Goal: Entertainment & Leisure: Consume media (video, audio)

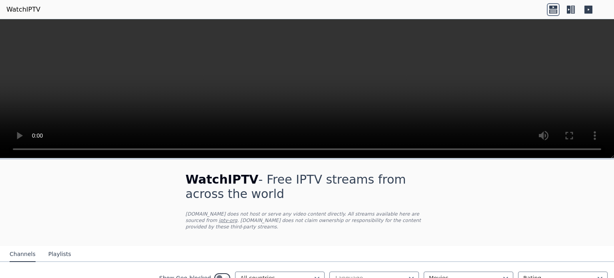
scroll to position [105, 0]
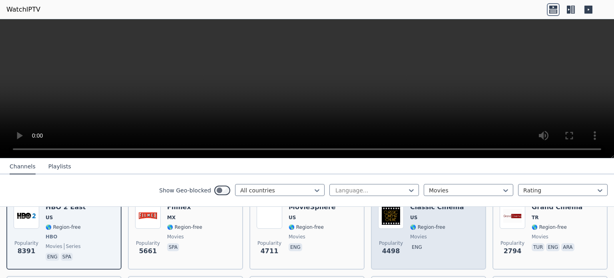
click at [405, 252] on div "Popularity 4498 Classic Cinema US 🌎 Region-free movies eng" at bounding box center [428, 232] width 101 height 59
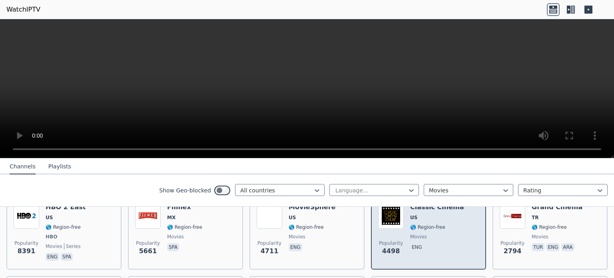
click at [405, 248] on div "Popularity 4498 Classic Cinema US 🌎 Region-free movies eng" at bounding box center [428, 232] width 101 height 59
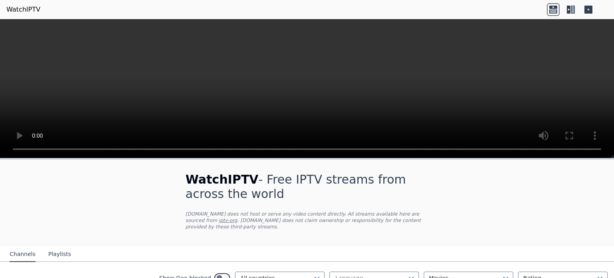
click at [371, 110] on video at bounding box center [307, 88] width 614 height 139
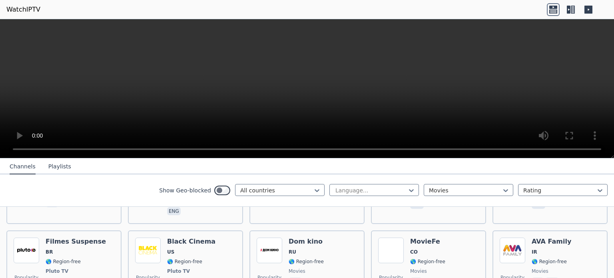
scroll to position [456, 0]
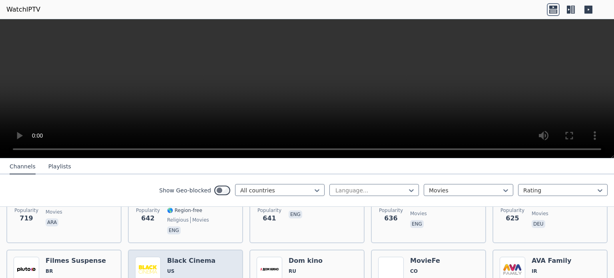
click at [190, 257] on h6 "Black Cinema" at bounding box center [191, 261] width 48 height 8
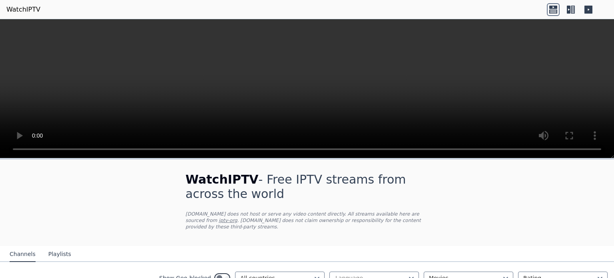
click at [58, 248] on button "Playlists" at bounding box center [59, 254] width 23 height 15
click at [24, 249] on button "Channels" at bounding box center [23, 254] width 26 height 15
click at [572, 10] on icon at bounding box center [571, 9] width 13 height 13
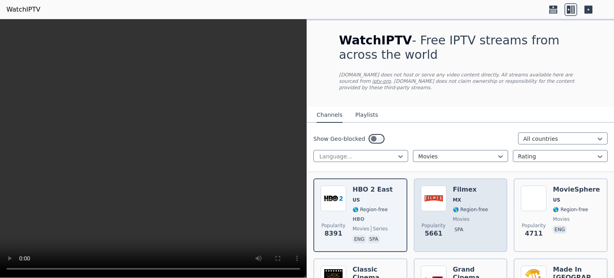
click at [448, 204] on div "Popularity 5661 Filmex MX 🌎 Region-free movies spa" at bounding box center [461, 215] width 80 height 59
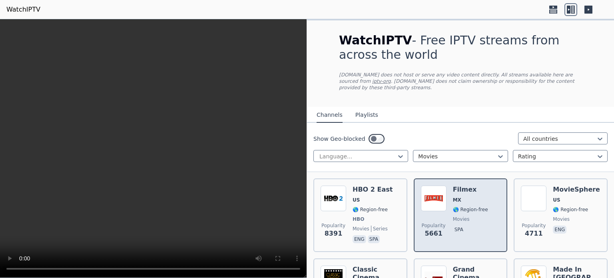
click at [448, 204] on div "Popularity 5661 Filmex MX 🌎 Region-free movies spa" at bounding box center [461, 215] width 80 height 59
click at [422, 186] on img at bounding box center [434, 199] width 26 height 26
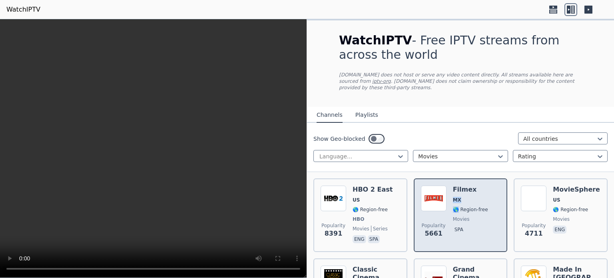
click at [422, 186] on img at bounding box center [434, 199] width 26 height 26
click at [431, 193] on img at bounding box center [434, 199] width 26 height 26
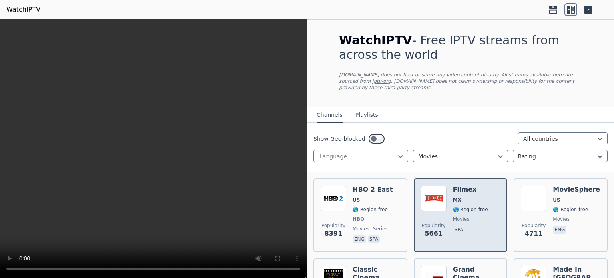
click at [445, 196] on div "Popularity 5661 Filmex MX 🌎 Region-free movies spa" at bounding box center [461, 215] width 80 height 59
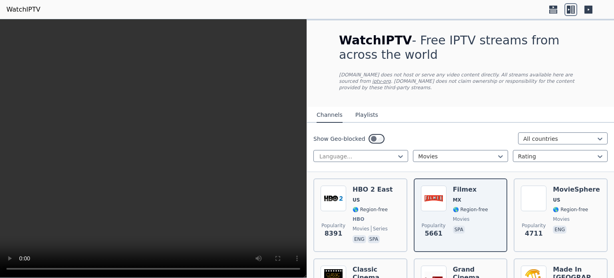
click at [590, 10] on icon at bounding box center [589, 10] width 8 height 8
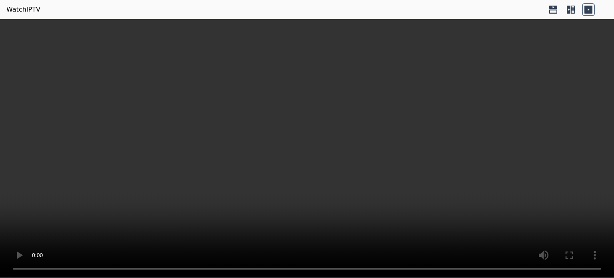
click at [567, 10] on icon at bounding box center [569, 10] width 4 height 8
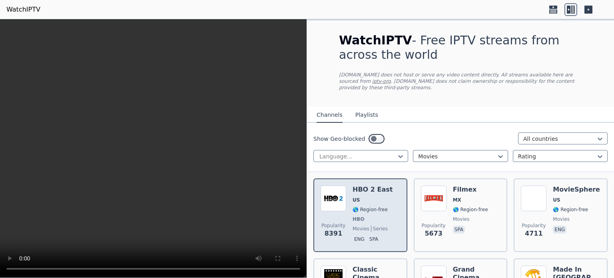
click at [378, 216] on span "HBO" at bounding box center [373, 219] width 40 height 6
click at [365, 216] on div "HBO 2 East US 🌎 Region-free HBO movies series eng spa" at bounding box center [373, 215] width 40 height 59
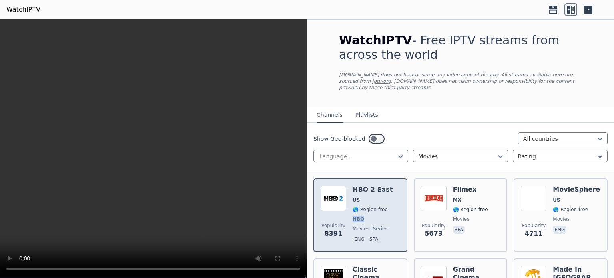
click at [365, 216] on div "HBO 2 East US 🌎 Region-free HBO movies series eng spa" at bounding box center [373, 215] width 40 height 59
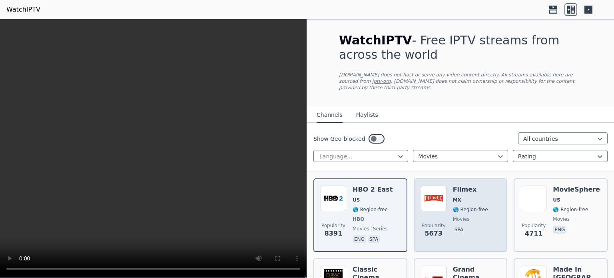
click at [438, 222] on span "Popularity" at bounding box center [434, 225] width 24 height 6
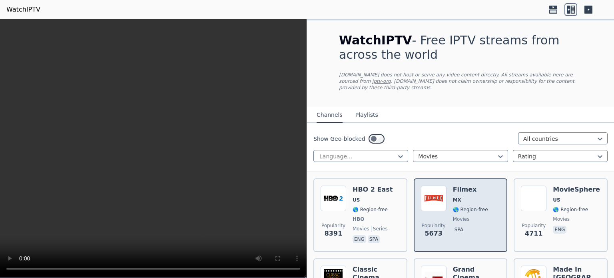
click at [438, 222] on span "Popularity" at bounding box center [434, 225] width 24 height 6
click at [435, 196] on img at bounding box center [434, 199] width 26 height 26
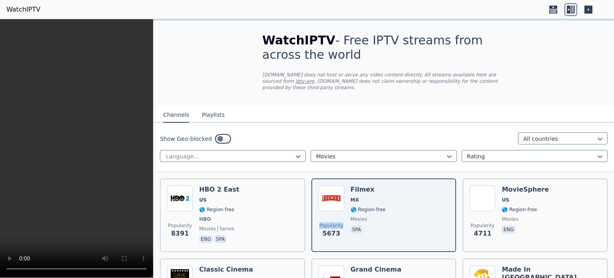
click at [77, 236] on video at bounding box center [76, 148] width 153 height 259
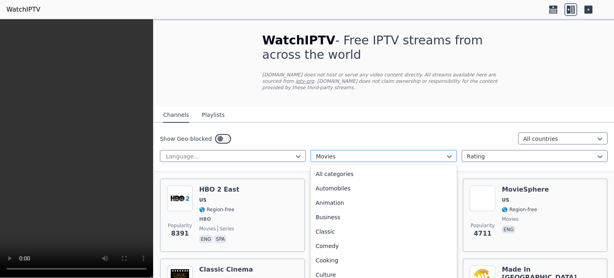
click at [418, 152] on div at bounding box center [380, 156] width 129 height 8
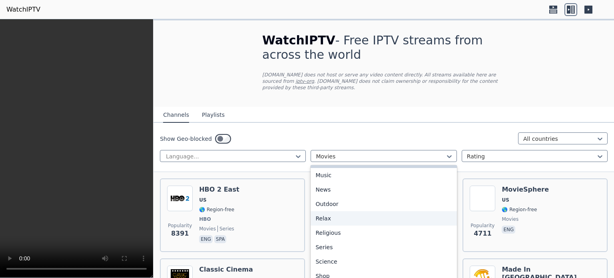
click at [382, 211] on div "Relax" at bounding box center [384, 218] width 146 height 14
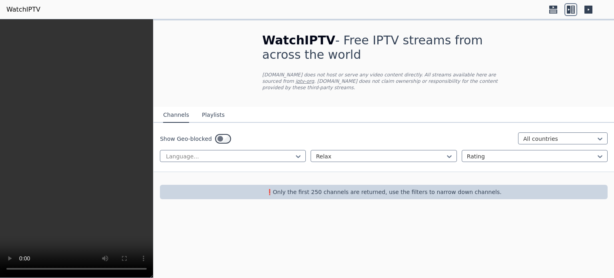
click at [549, 206] on div "WatchIPTV - Free IPTV streams from across the world WatchIPTV.xyz does not host…" at bounding box center [384, 148] width 461 height 259
click at [573, 10] on icon at bounding box center [571, 9] width 13 height 13
click at [224, 141] on div "Show Geo-blocked All countries Language... Relax Rating" at bounding box center [384, 147] width 461 height 49
click at [337, 188] on p "❗️Only the first 250 channels are returned, use the filters to narrow down chan…" at bounding box center [383, 192] width 441 height 8
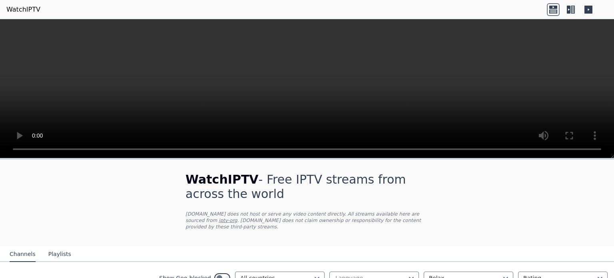
scroll to position [49, 0]
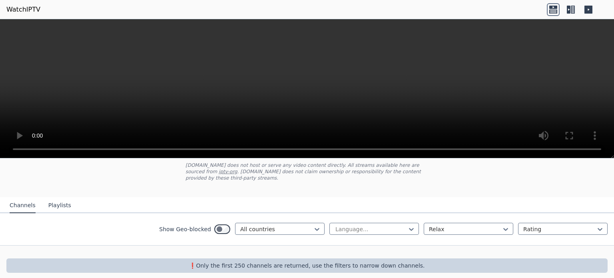
click at [569, 10] on icon at bounding box center [571, 9] width 13 height 13
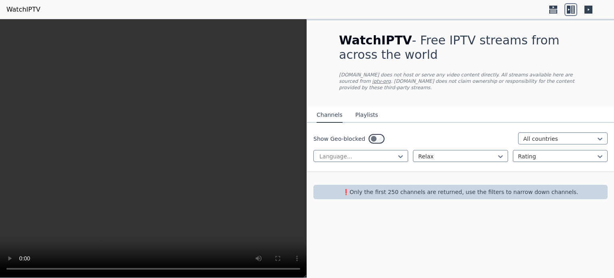
click at [391, 188] on p "❗️Only the first 250 channels are returned, use the filters to narrow down chan…" at bounding box center [461, 192] width 288 height 8
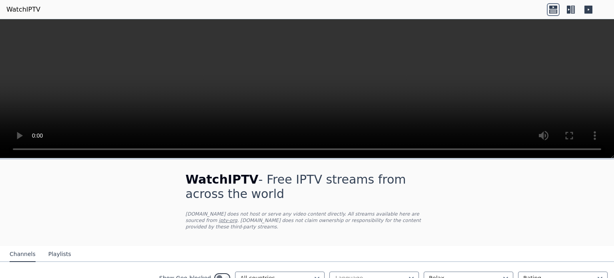
scroll to position [49, 0]
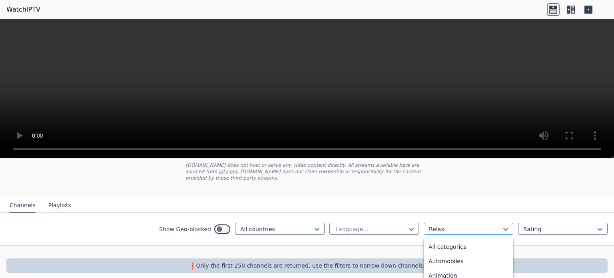
click at [478, 225] on div at bounding box center [465, 229] width 73 height 8
click at [464, 238] on div "General" at bounding box center [469, 245] width 90 height 14
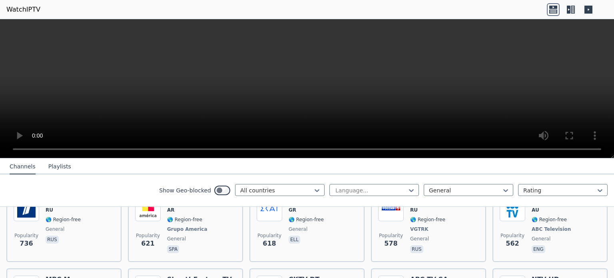
scroll to position [298, 0]
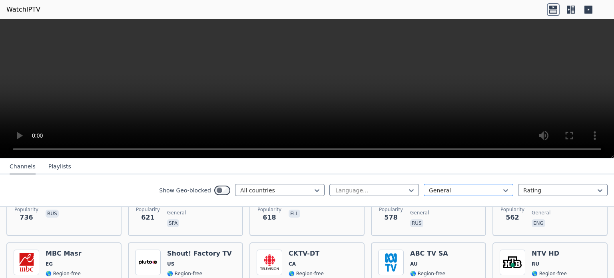
click at [484, 193] on div at bounding box center [465, 190] width 73 height 8
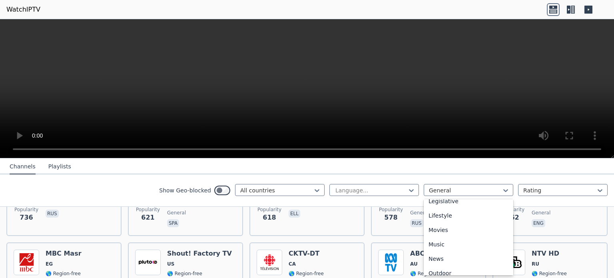
scroll to position [206, 0]
click at [462, 216] on div "Movies" at bounding box center [469, 217] width 90 height 14
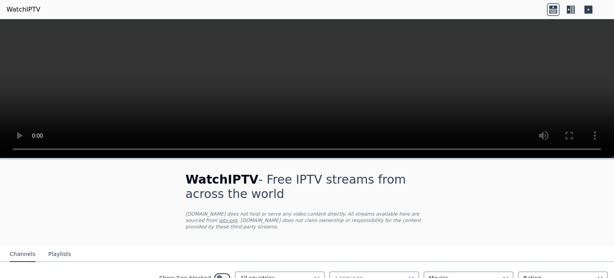
click at [569, 6] on icon at bounding box center [569, 10] width 4 height 8
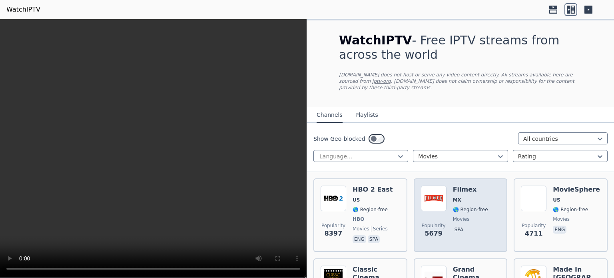
click at [448, 190] on div "Popularity 5679 Filmex MX 🌎 Region-free movies spa" at bounding box center [461, 215] width 80 height 59
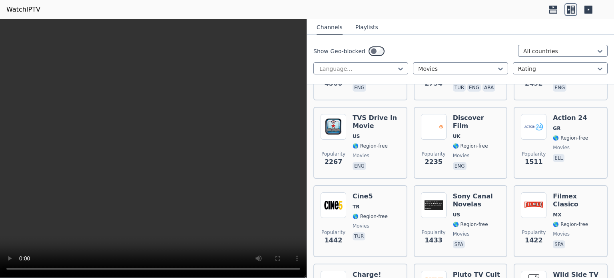
scroll to position [251, 0]
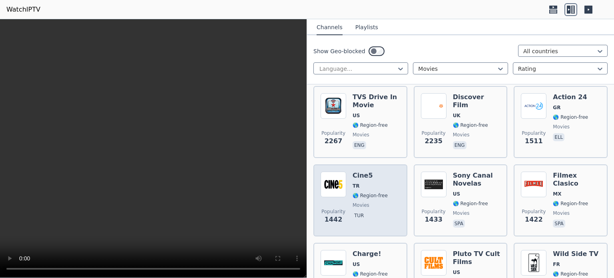
click at [360, 183] on span "TR" at bounding box center [370, 186] width 35 height 6
click at [370, 212] on span "tur" at bounding box center [370, 217] width 35 height 10
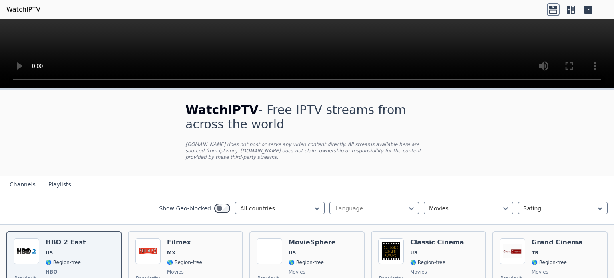
click at [571, 12] on icon at bounding box center [573, 10] width 4 height 8
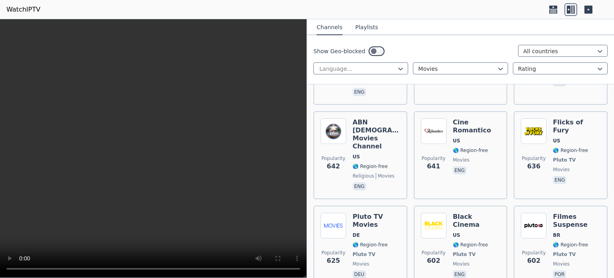
scroll to position [645, 0]
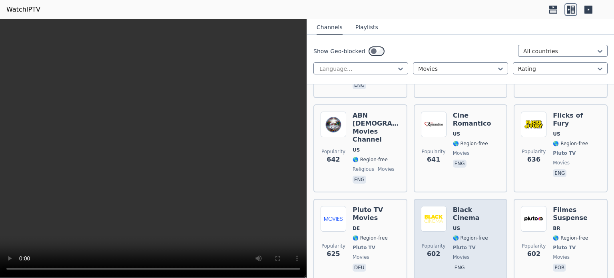
click at [472, 235] on span "🌎 Region-free" at bounding box center [470, 238] width 35 height 6
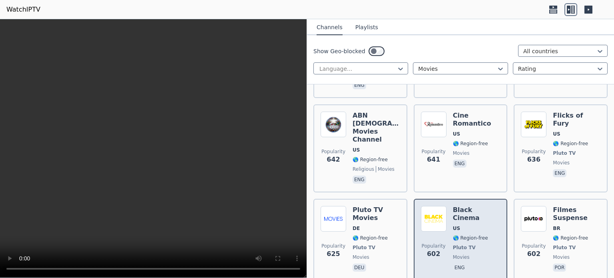
click at [465, 206] on h6 "Black Cinema" at bounding box center [477, 214] width 48 height 16
drag, startPoint x: 464, startPoint y: 186, endPoint x: 470, endPoint y: 191, distance: 8.5
click at [470, 206] on div "Black Cinema US 🌎 Region-free Pluto TV movies eng" at bounding box center [477, 239] width 48 height 67
click at [442, 238] on span "Popularity 602" at bounding box center [434, 251] width 26 height 26
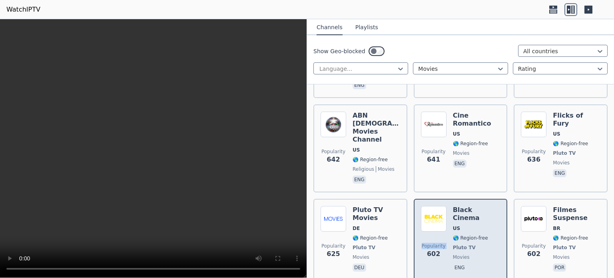
click at [442, 238] on span "Popularity 602" at bounding box center [434, 251] width 26 height 26
click at [453, 244] on span "Pluto TV" at bounding box center [464, 247] width 23 height 6
drag, startPoint x: 451, startPoint y: 212, endPoint x: 444, endPoint y: 206, distance: 9.9
click at [444, 206] on div "Popularity 602" at bounding box center [434, 239] width 26 height 67
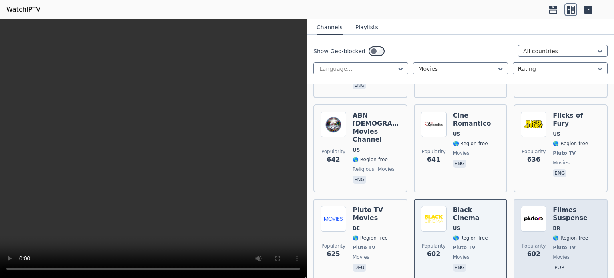
click at [533, 206] on img at bounding box center [534, 219] width 26 height 26
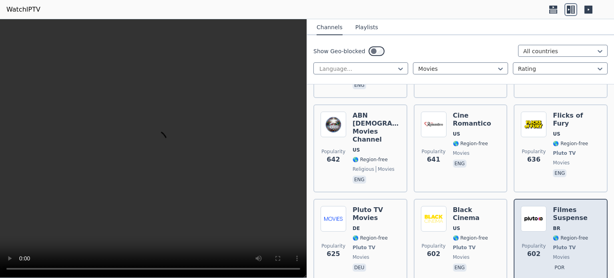
click at [533, 206] on img at bounding box center [534, 219] width 26 height 26
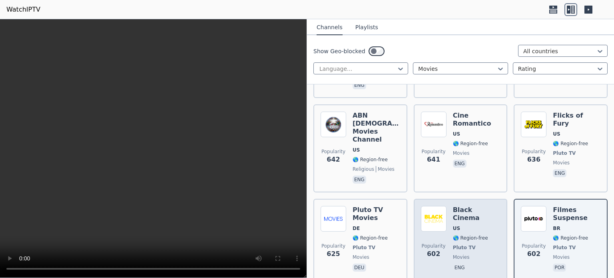
click at [475, 244] on span "Pluto TV" at bounding box center [477, 247] width 48 height 6
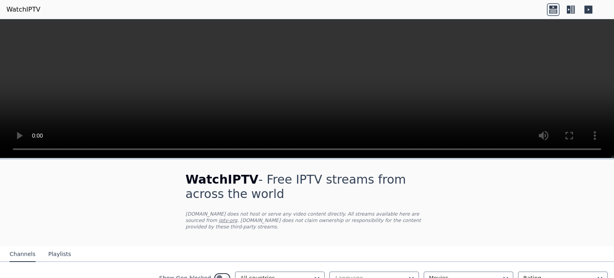
click at [569, 6] on icon at bounding box center [569, 10] width 4 height 8
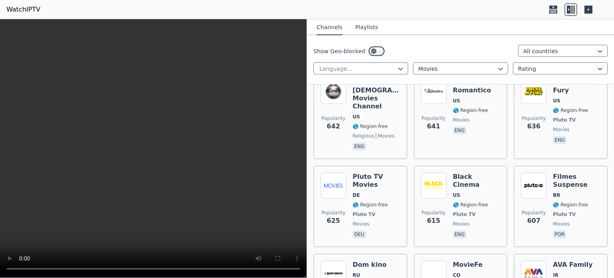
scroll to position [905, 0]
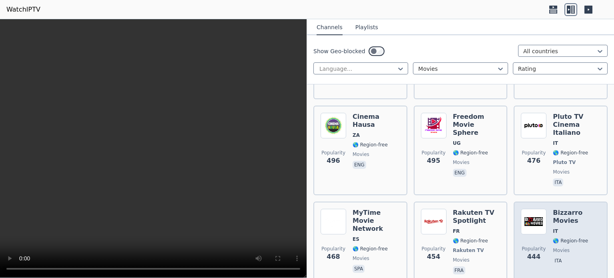
click at [559, 247] on span "movies" at bounding box center [561, 250] width 17 height 6
click at [555, 209] on h6 "Bizzarro Movies" at bounding box center [577, 217] width 48 height 16
click at [531, 209] on img at bounding box center [534, 222] width 26 height 26
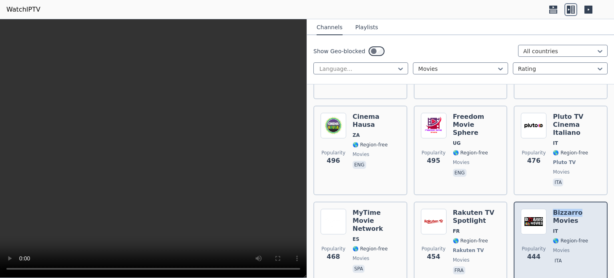
click at [531, 209] on img at bounding box center [534, 222] width 26 height 26
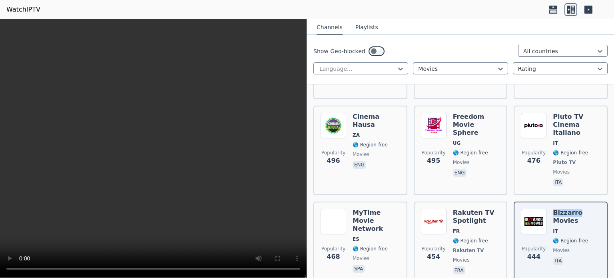
click at [364, 29] on button "Playlists" at bounding box center [367, 27] width 23 height 15
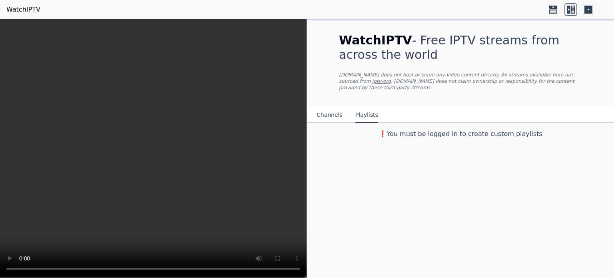
scroll to position [0, 0]
click at [332, 108] on button "Channels" at bounding box center [330, 115] width 26 height 15
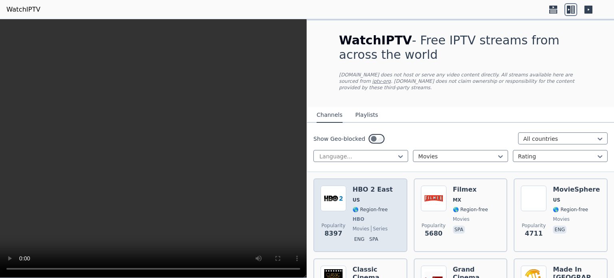
click at [379, 206] on span "🌎 Region-free" at bounding box center [370, 209] width 35 height 6
click at [365, 186] on h6 "HBO 2 East" at bounding box center [373, 190] width 40 height 8
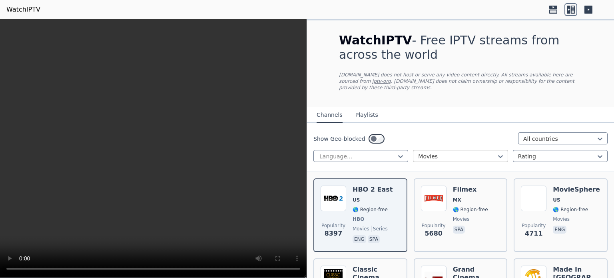
click at [467, 152] on div at bounding box center [457, 156] width 78 height 8
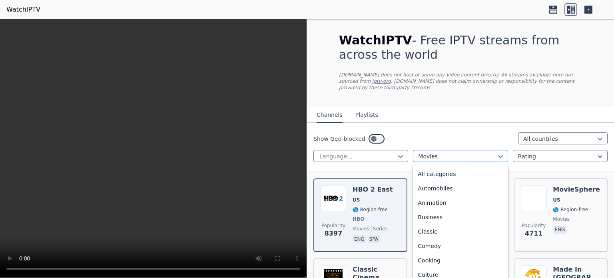
scroll to position [117, 0]
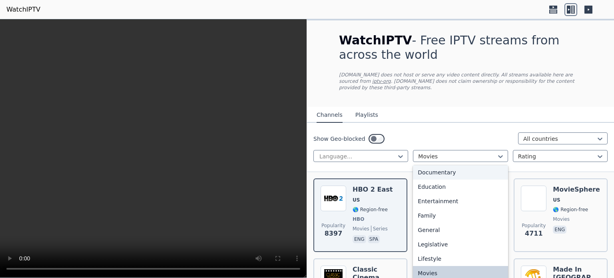
click at [459, 168] on div "Documentary" at bounding box center [460, 172] width 95 height 14
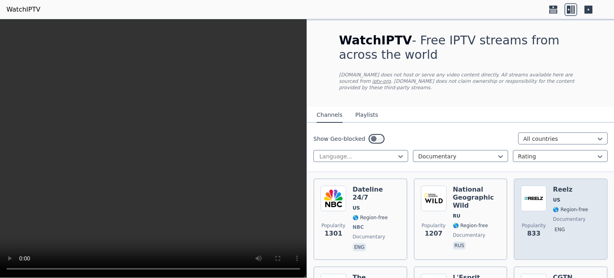
click at [532, 192] on img at bounding box center [534, 199] width 26 height 26
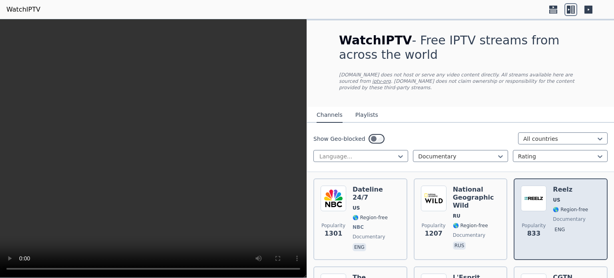
click at [532, 192] on img at bounding box center [534, 199] width 26 height 26
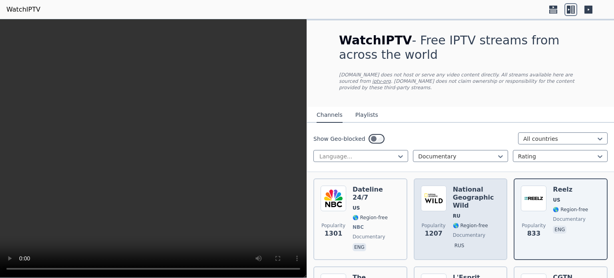
click at [470, 202] on div "National Geographic Wild RU 🌎 Region-free documentary rus" at bounding box center [477, 219] width 48 height 67
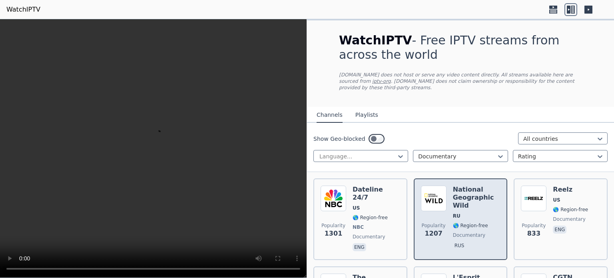
click at [470, 202] on div "National Geographic Wild RU 🌎 Region-free documentary rus" at bounding box center [477, 219] width 48 height 67
drag, startPoint x: 470, startPoint y: 202, endPoint x: 457, endPoint y: 206, distance: 14.1
click at [457, 206] on div "National Geographic Wild RU 🌎 Region-free documentary rus" at bounding box center [477, 219] width 48 height 67
click at [457, 213] on span "RU" at bounding box center [457, 216] width 8 height 6
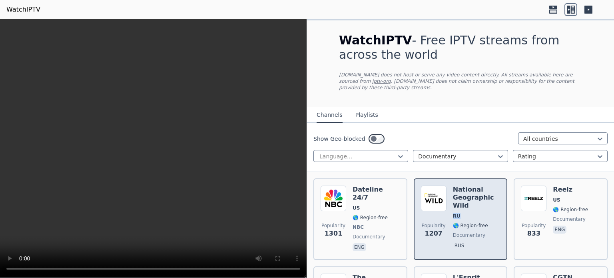
click at [457, 213] on span "RU" at bounding box center [457, 216] width 8 height 6
click at [448, 216] on div "Popularity 1207 National Geographic Wild RU 🌎 Region-free documentary rus" at bounding box center [461, 219] width 80 height 67
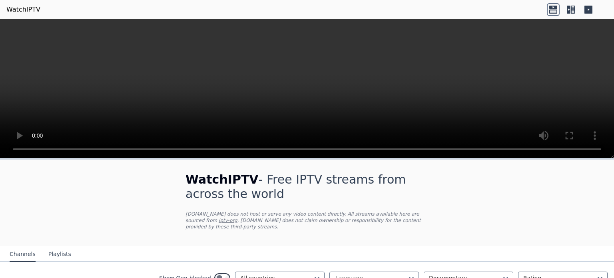
click at [573, 12] on icon at bounding box center [573, 10] width 4 height 8
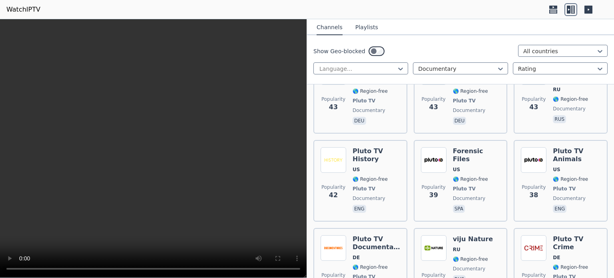
scroll to position [1607, 0]
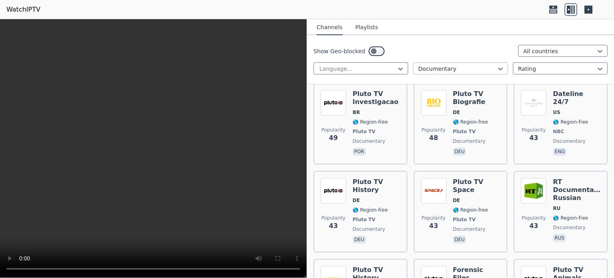
click at [483, 67] on div at bounding box center [457, 69] width 78 height 8
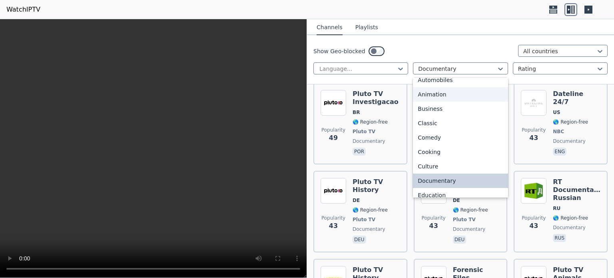
scroll to position [14, 0]
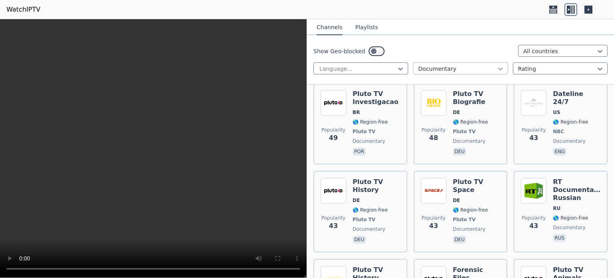
click at [499, 65] on icon at bounding box center [501, 69] width 8 height 8
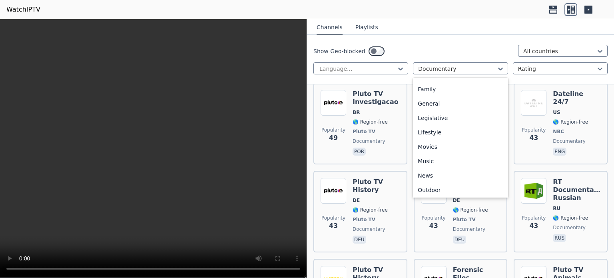
scroll to position [158, 0]
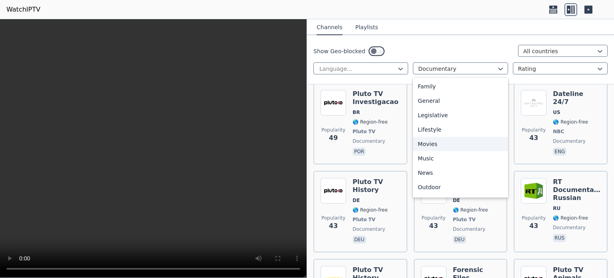
click at [466, 140] on div "Movies" at bounding box center [460, 144] width 95 height 14
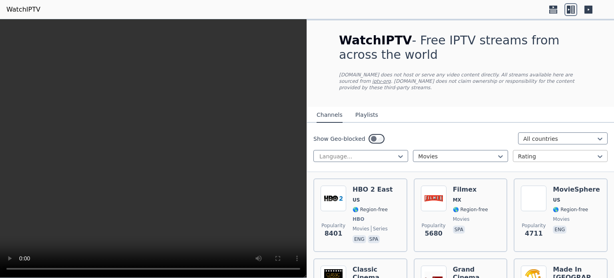
click at [588, 152] on div at bounding box center [557, 156] width 78 height 8
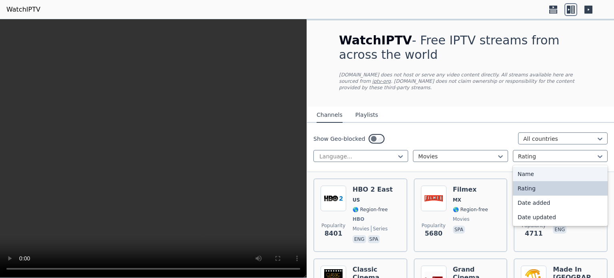
click at [574, 167] on div "Name" at bounding box center [560, 174] width 95 height 14
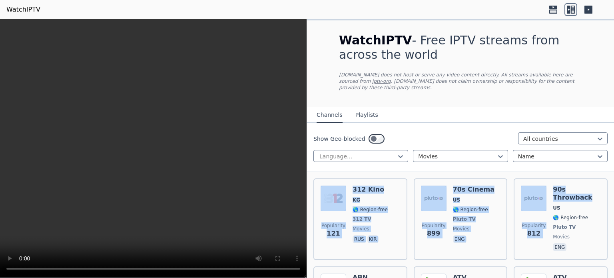
drag, startPoint x: 576, startPoint y: 160, endPoint x: 613, endPoint y: 168, distance: 37.7
click at [613, 168] on div "WatchIPTV - Free IPTV streams from across the world [DOMAIN_NAME] does not host…" at bounding box center [460, 148] width 307 height 259
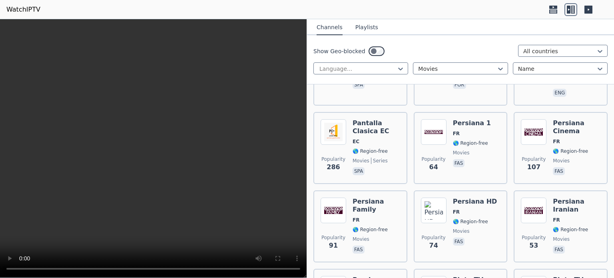
scroll to position [1786, 0]
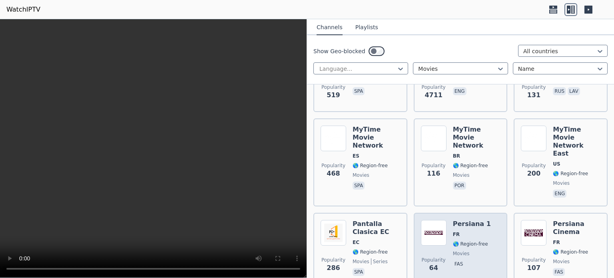
click at [480, 231] on span "FR" at bounding box center [472, 234] width 38 height 6
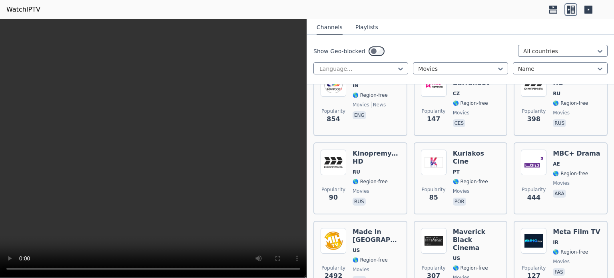
scroll to position [1532, 0]
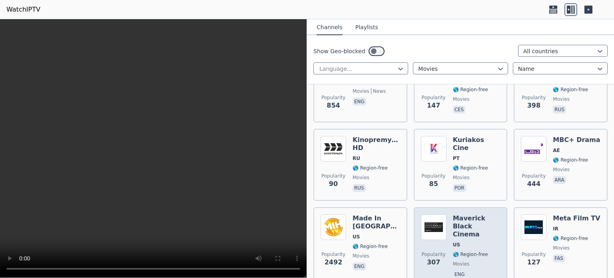
click at [465, 242] on span "US" at bounding box center [477, 245] width 48 height 6
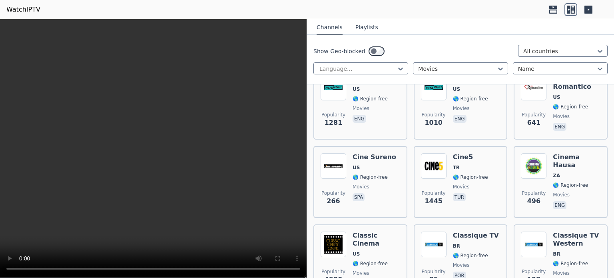
scroll to position [774, 0]
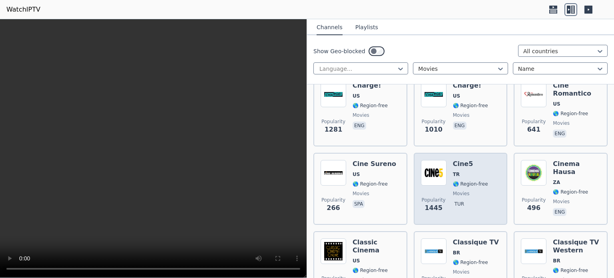
click at [473, 181] on span "🌎 Region-free" at bounding box center [470, 184] width 35 height 6
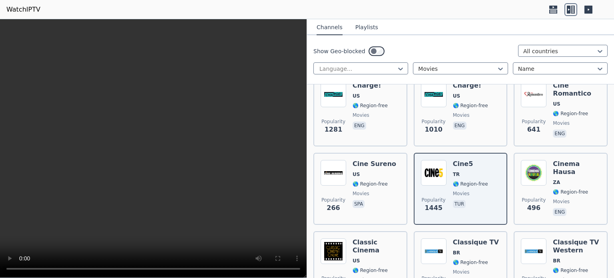
click at [146, 222] on video at bounding box center [153, 148] width 307 height 259
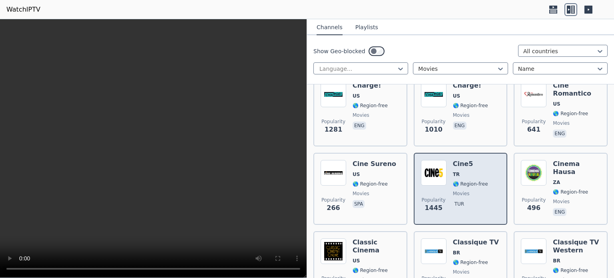
click at [462, 200] on span "tur" at bounding box center [470, 205] width 35 height 10
drag, startPoint x: 462, startPoint y: 158, endPoint x: 464, endPoint y: 140, distance: 17.7
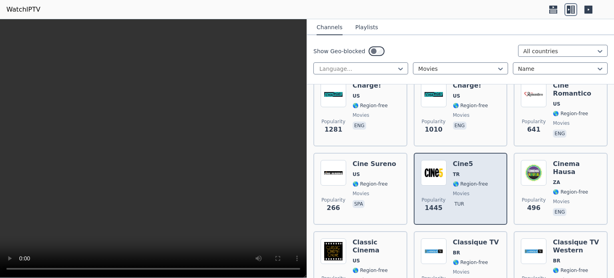
click at [464, 181] on span "🌎 Region-free" at bounding box center [470, 184] width 35 height 6
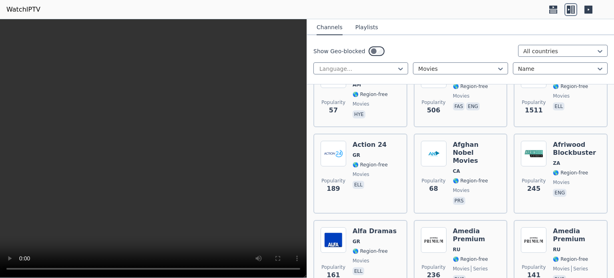
scroll to position [312, 0]
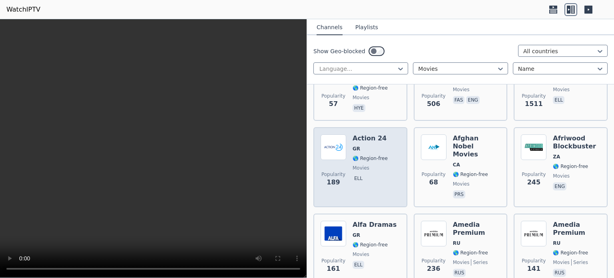
click at [370, 146] on span "GR" at bounding box center [370, 149] width 35 height 6
click at [368, 146] on span "GR" at bounding box center [370, 149] width 35 height 6
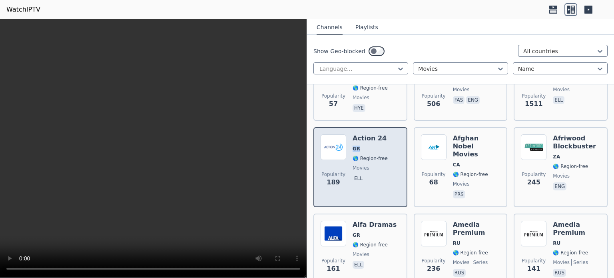
click at [368, 146] on span "GR" at bounding box center [370, 149] width 35 height 6
drag, startPoint x: 368, startPoint y: 123, endPoint x: 360, endPoint y: 116, distance: 10.2
click at [360, 134] on h6 "Action 24" at bounding box center [370, 138] width 35 height 8
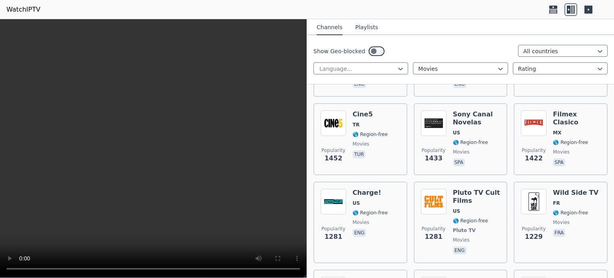
scroll to position [304, 0]
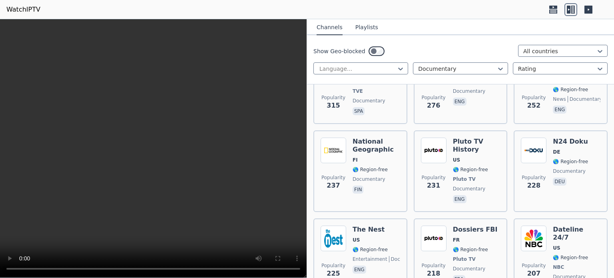
scroll to position [320, 0]
